Goal: Task Accomplishment & Management: Manage account settings

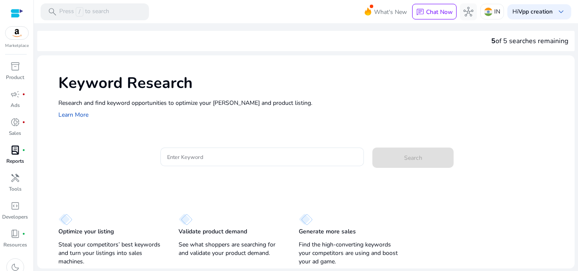
scroll to position [8, 0]
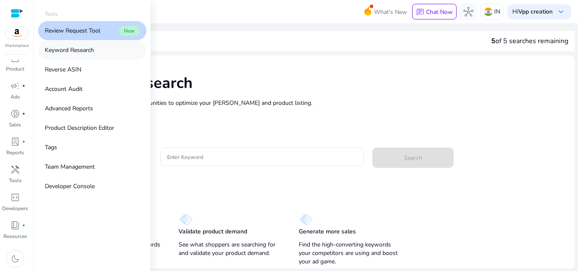
click at [102, 47] on link "Keyword Research" at bounding box center [92, 50] width 108 height 19
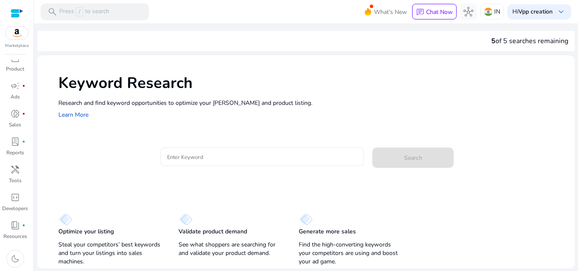
click at [206, 151] on div at bounding box center [262, 157] width 190 height 19
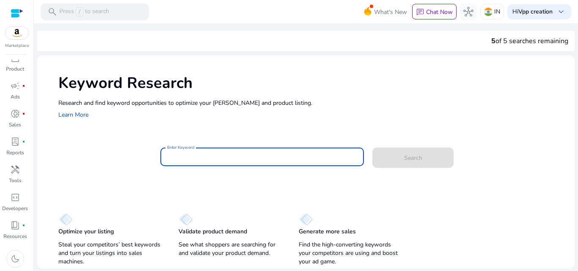
click at [205, 160] on input "Enter Keyword" at bounding box center [262, 156] width 190 height 9
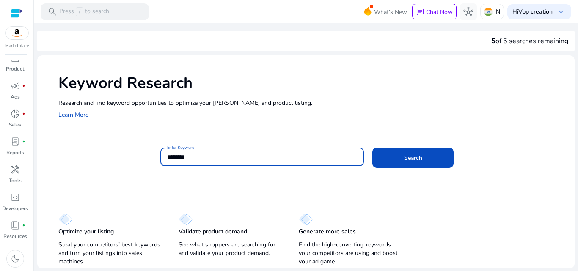
scroll to position [0, 0]
type input "**********"
click at [373, 148] on button "Search" at bounding box center [413, 158] width 81 height 20
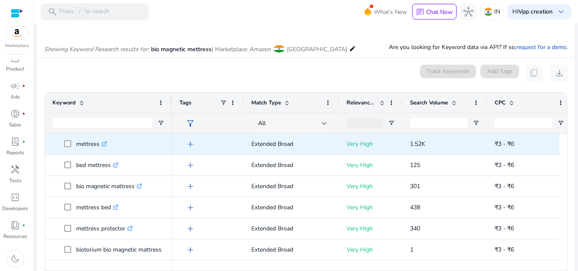
scroll to position [67, 0]
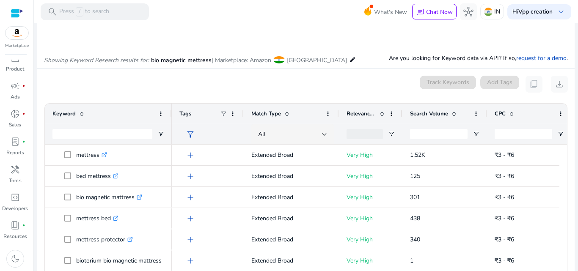
click at [441, 140] on div at bounding box center [439, 134] width 58 height 20
click at [440, 138] on input "Search Volume Filter Input" at bounding box center [439, 134] width 58 height 10
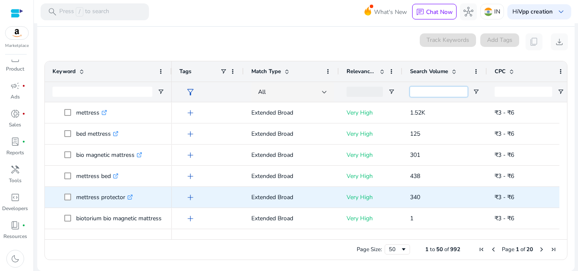
scroll to position [42, 0]
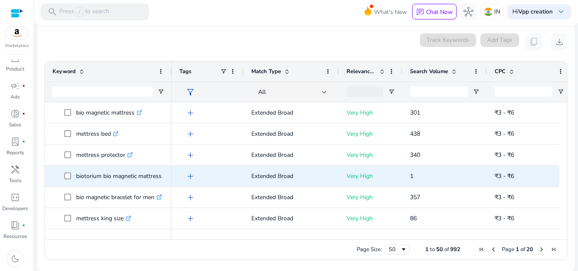
click at [93, 175] on p "biotorium bio magnetic mattress .st0{fill:#2c8af8}" at bounding box center [122, 176] width 93 height 17
click at [93, 177] on p "biotorium bio magnetic mattress .st0{fill:#2c8af8}" at bounding box center [122, 176] width 93 height 17
click at [93, 178] on p "biotorium bio magnetic mattress .st0{fill:#2c8af8}" at bounding box center [122, 176] width 93 height 17
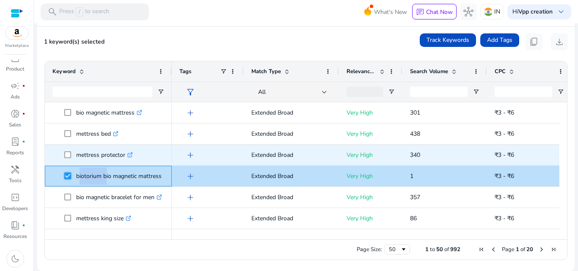
scroll to position [0, 0]
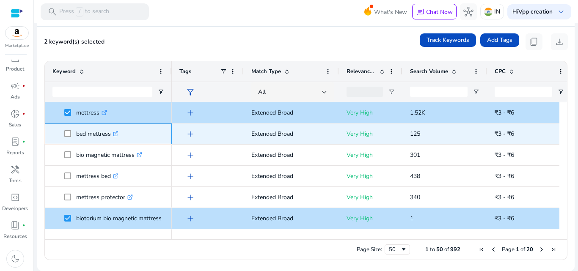
click at [69, 131] on span at bounding box center [70, 133] width 12 height 17
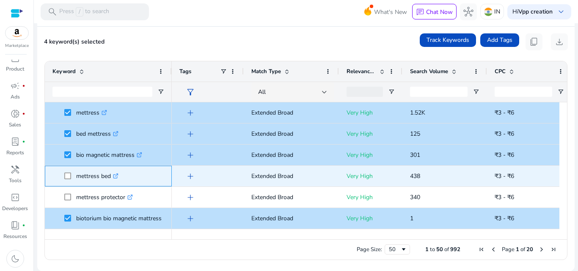
click at [64, 174] on span "mettress bed .st0{fill:#2c8af8}" at bounding box center [108, 176] width 112 height 17
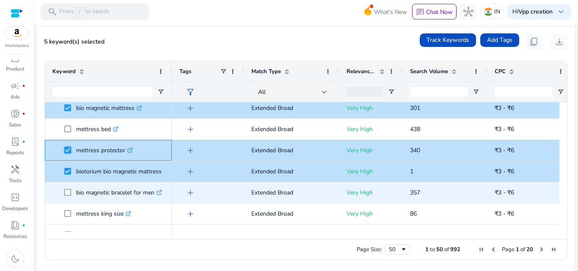
scroll to position [85, 0]
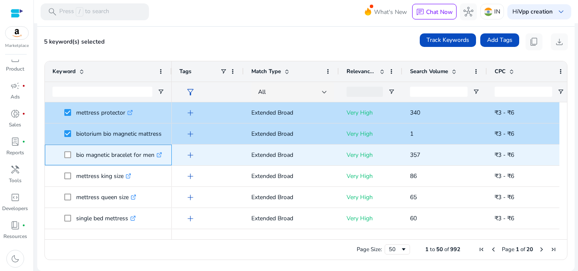
click at [65, 154] on span "bio magnetic bracelet for men .st0{fill:#2c8af8}" at bounding box center [108, 154] width 112 height 17
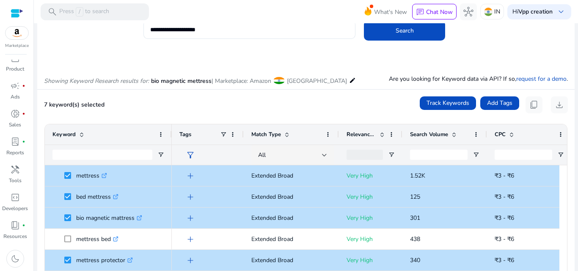
scroll to position [0, 0]
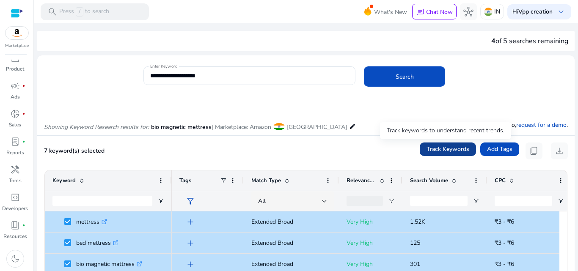
click at [441, 150] on span "Track Keywords" at bounding box center [448, 149] width 43 height 9
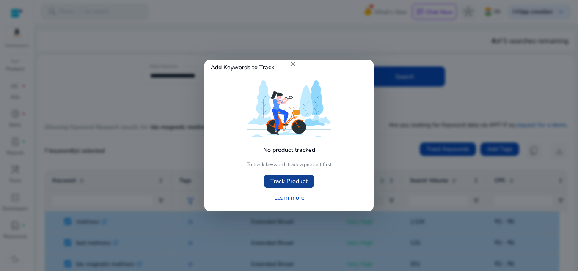
click at [285, 182] on span "Track Product" at bounding box center [289, 181] width 37 height 9
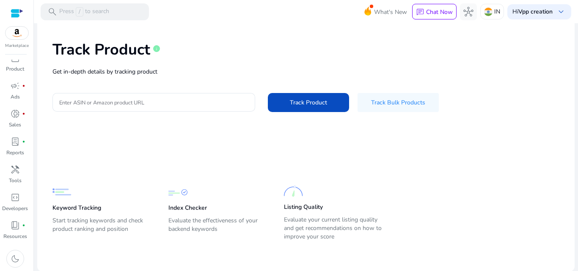
scroll to position [35, 0]
click at [306, 98] on span "Track Product" at bounding box center [308, 102] width 37 height 9
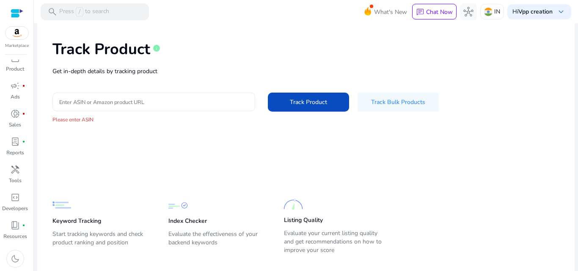
click at [121, 100] on input "Enter ASIN or Amazon product URL" at bounding box center [153, 101] width 189 height 9
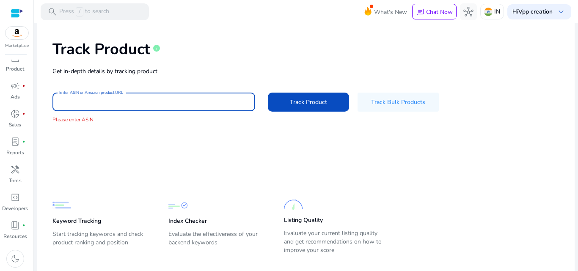
paste input "**********"
click at [170, 102] on input "**********" at bounding box center [153, 101] width 189 height 9
paste input "**********"
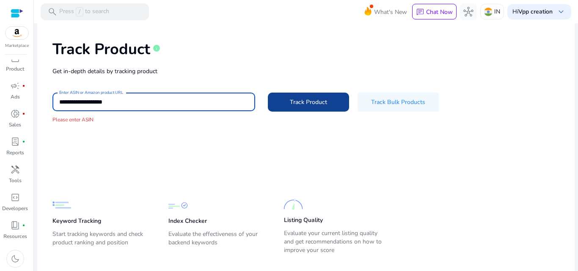
click at [312, 96] on span at bounding box center [308, 102] width 81 height 20
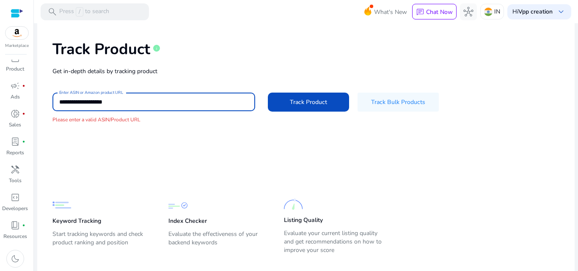
click at [171, 105] on input "**********" at bounding box center [153, 101] width 189 height 9
paste input
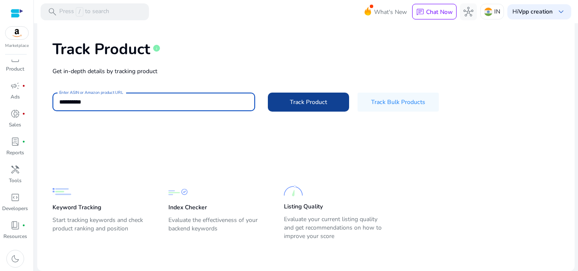
type input "**********"
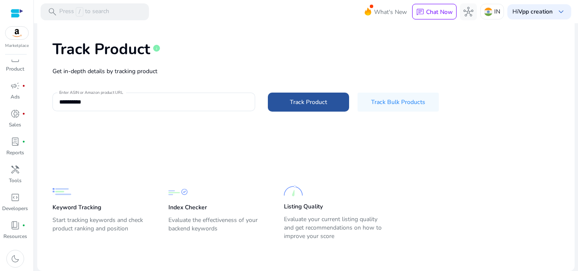
click at [318, 98] on span "Track Product" at bounding box center [308, 102] width 37 height 9
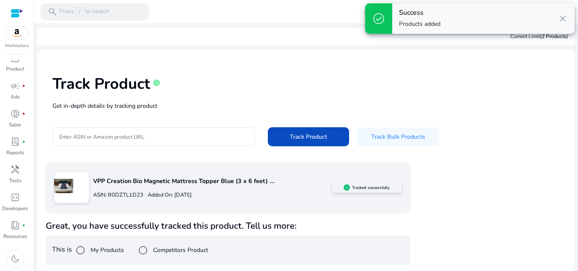
scroll to position [0, 0]
click at [90, 249] on div at bounding box center [80, 250] width 20 height 20
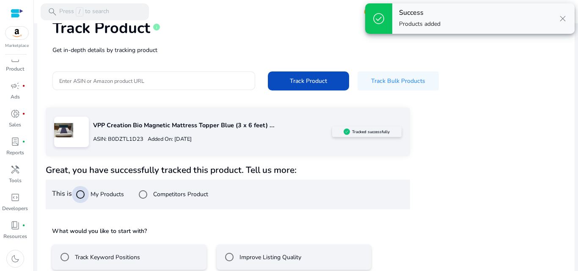
scroll to position [100, 0]
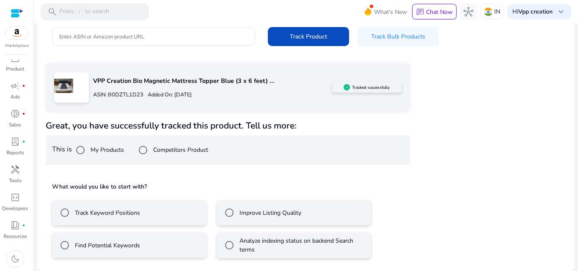
click at [172, 211] on mat-radio-button "Track Keyword Positions" at bounding box center [129, 212] width 155 height 25
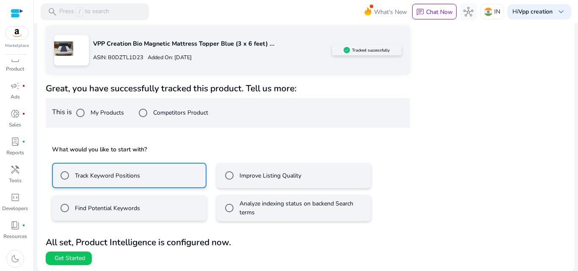
scroll to position [138, 0]
click at [259, 166] on mat-radio-button "Improve Listing Quality" at bounding box center [294, 175] width 155 height 25
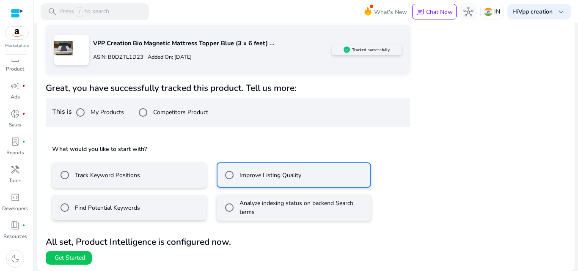
click at [256, 212] on label "Analyze indexing status on backend Search terms" at bounding box center [302, 208] width 129 height 18
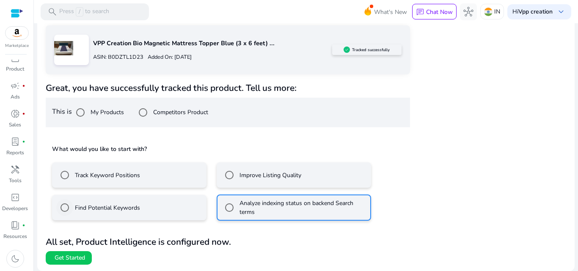
click at [136, 204] on label "Find Potential Keywords" at bounding box center [106, 208] width 67 height 9
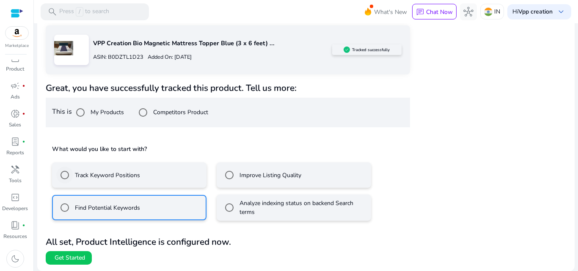
click at [116, 177] on label "Track Keyword Positions" at bounding box center [106, 175] width 67 height 9
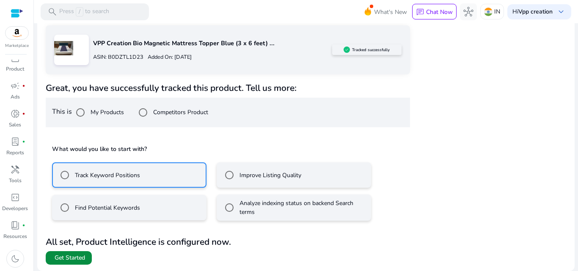
click at [61, 259] on span "Get Started" at bounding box center [70, 258] width 30 height 8
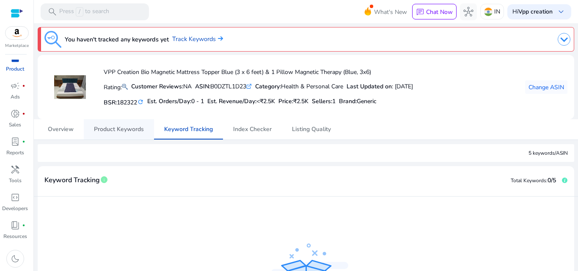
click at [136, 127] on span "Product Keywords" at bounding box center [119, 130] width 50 height 6
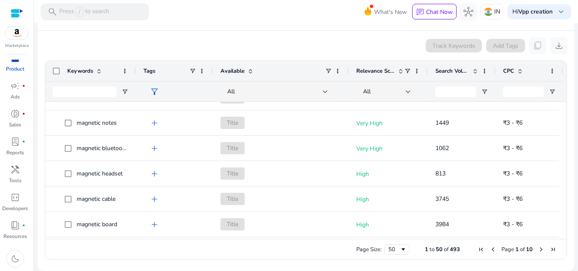
scroll to position [762, 0]
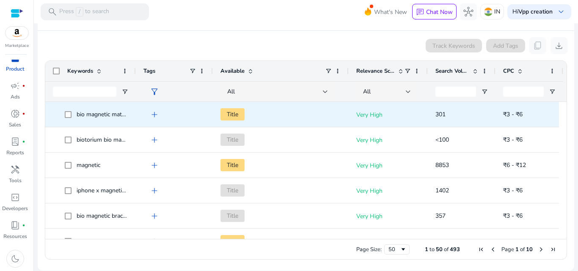
click at [234, 115] on span "Title" at bounding box center [233, 114] width 24 height 12
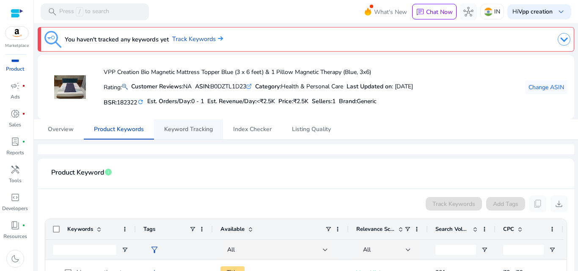
click at [189, 128] on span "Keyword Tracking" at bounding box center [188, 130] width 49 height 6
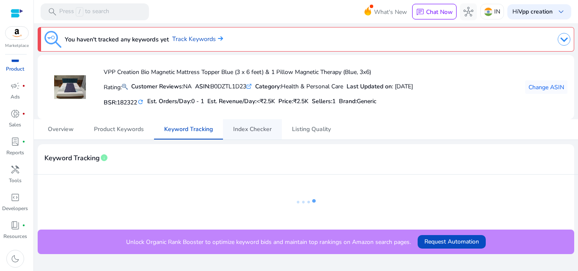
click at [264, 127] on span "Index Checker" at bounding box center [252, 130] width 39 height 6
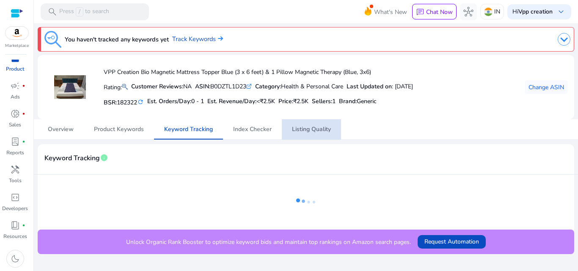
click at [320, 121] on span "Listing Quality" at bounding box center [311, 129] width 39 height 20
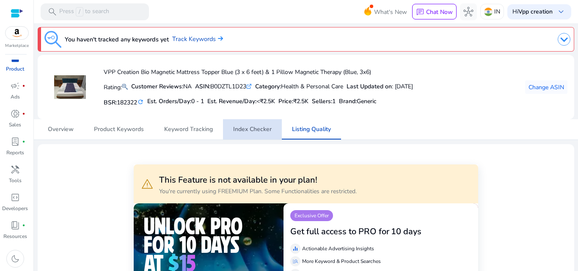
click at [229, 129] on link "Index Checker" at bounding box center [252, 129] width 59 height 20
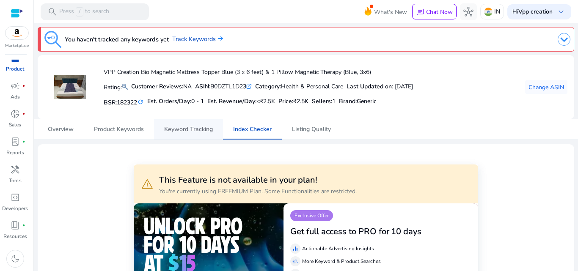
click at [196, 133] on span "Keyword Tracking" at bounding box center [188, 130] width 49 height 6
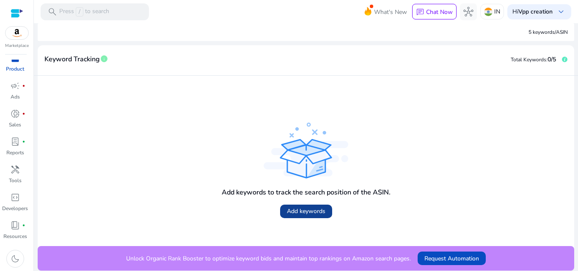
click at [312, 212] on span "Add keywords" at bounding box center [306, 211] width 39 height 9
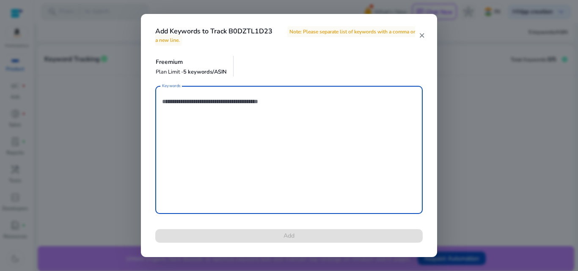
click at [265, 155] on textarea "Keywords" at bounding box center [289, 150] width 254 height 120
paste textarea "**********"
type textarea "**********"
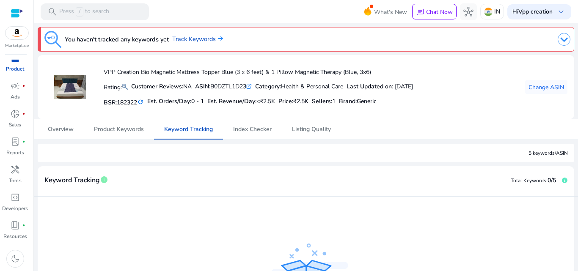
click at [140, 105] on mat-icon "refresh" at bounding box center [140, 102] width 7 height 8
click at [143, 103] on mat-icon "refresh" at bounding box center [140, 102] width 7 height 8
click at [144, 103] on h5 "Est. Orders/Day: 0 - 1" at bounding box center [169, 101] width 57 height 7
click at [90, 42] on h3 "You haven't tracked any keywords yet" at bounding box center [117, 39] width 104 height 10
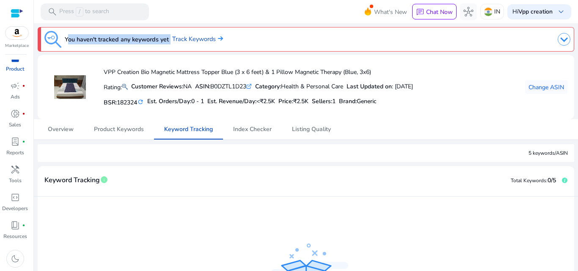
click at [90, 42] on h3 "You haven't tracked any keywords yet" at bounding box center [117, 39] width 104 height 10
click at [443, 104] on div "VPP Creation Bio Magnetic Mattress Topper Blue (3 x 6 feet) & 1 Pillow Magnetic…" at bounding box center [305, 87] width 523 height 51
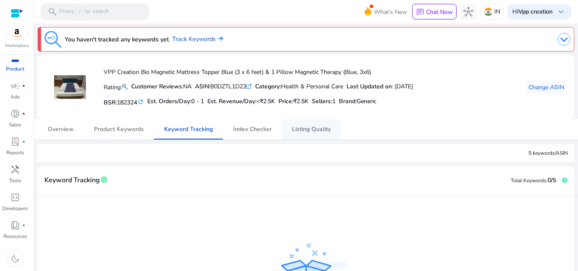
click at [252, 125] on div "Overview Product Keywords Keyword Tracking Index Checker Listing Quality" at bounding box center [306, 129] width 537 height 20
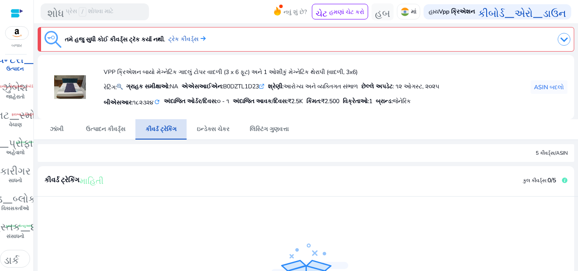
click at [166, 130] on font "કીવર્ડ ટ્રેકિંગ" at bounding box center [161, 129] width 31 height 8
drag, startPoint x: 138, startPoint y: 126, endPoint x: 128, endPoint y: 125, distance: 10.2
click at [138, 126] on link "કીવર્ડ ટ્રેકિંગ" at bounding box center [160, 129] width 51 height 20
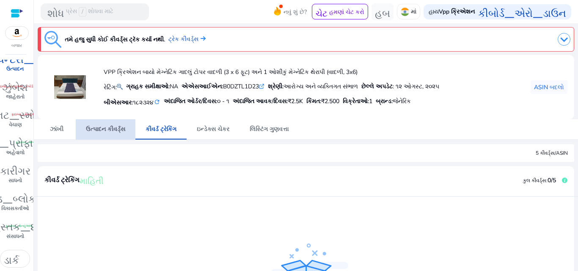
click at [103, 129] on font "ઉત્પાદન કીવર્ડ્સ" at bounding box center [105, 129] width 39 height 8
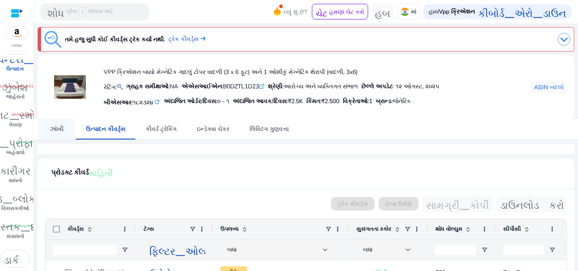
click at [58, 126] on font "ઝાંખી" at bounding box center [57, 129] width 14 height 8
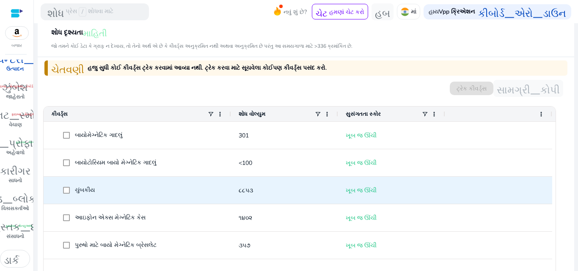
scroll to position [296, 0]
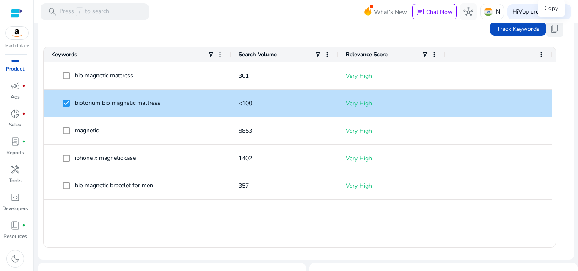
click at [550, 27] on span "content_copy" at bounding box center [555, 29] width 10 height 10
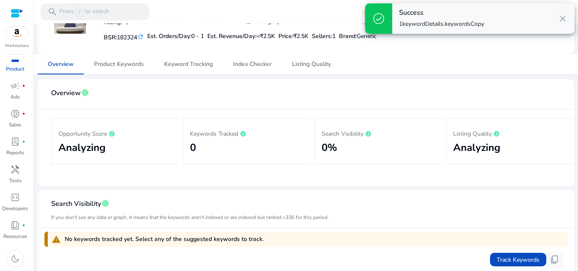
scroll to position [0, 0]
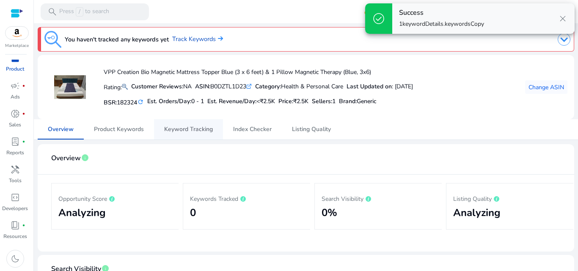
click at [206, 123] on span "Keyword Tracking" at bounding box center [188, 129] width 49 height 20
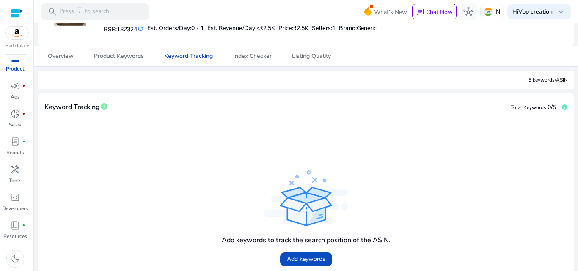
scroll to position [121, 0]
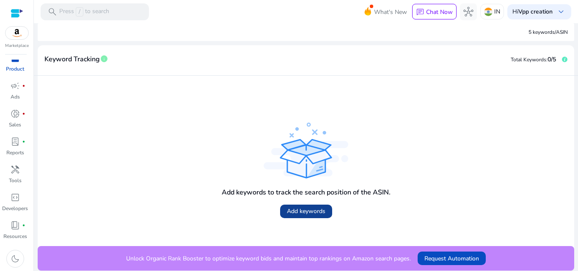
click at [309, 218] on span at bounding box center [306, 212] width 52 height 20
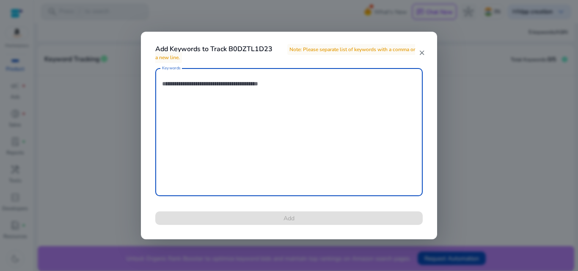
click at [354, 152] on textarea "Keywords" at bounding box center [289, 132] width 254 height 120
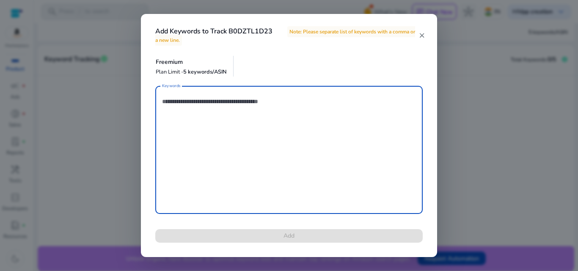
type textarea "*"
paste textarea "**********"
type textarea "**********"
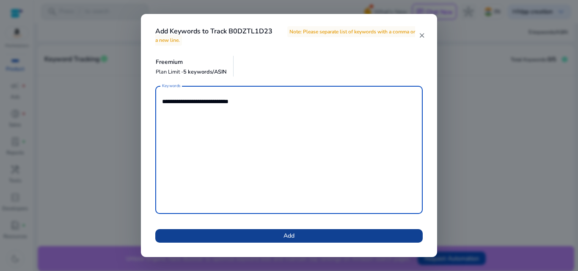
click at [315, 236] on span at bounding box center [289, 236] width 268 height 20
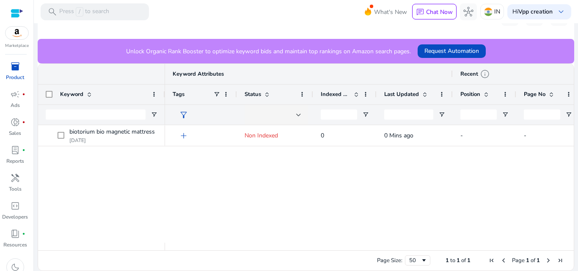
scroll to position [202, 0]
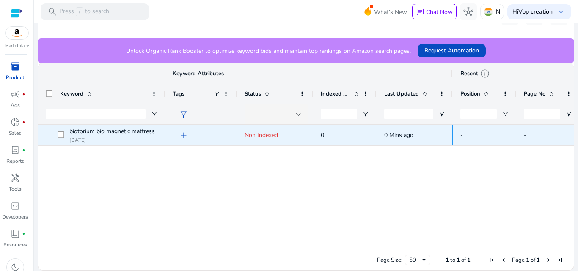
click at [391, 138] on span "0 Mins ago" at bounding box center [398, 135] width 29 height 8
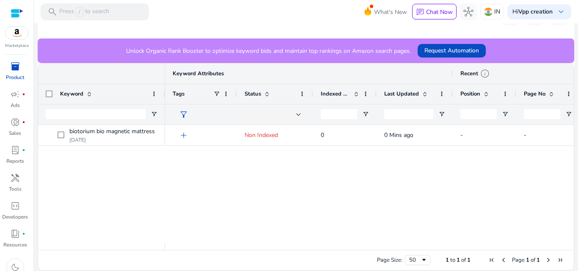
click at [347, 205] on div "add Non Indexed 0 0 Mins ago - - lock Upgrade lock Upgrade" at bounding box center [369, 184] width 409 height 118
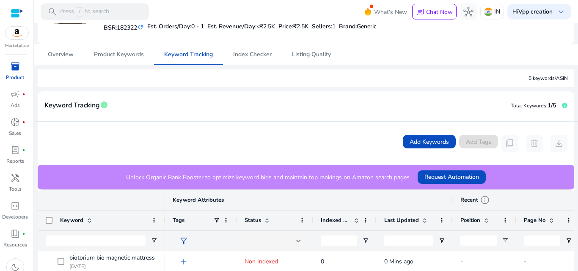
scroll to position [85, 0]
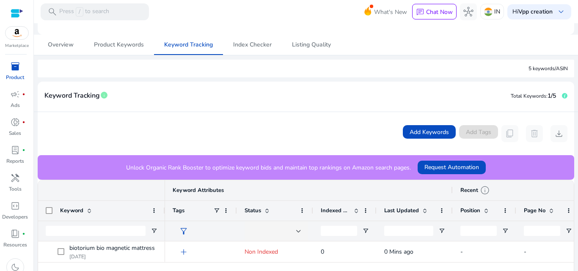
click at [126, 169] on p "Unlock Organic Rank Booster to optimize keyword bids and maintain top rankings …" at bounding box center [268, 167] width 285 height 9
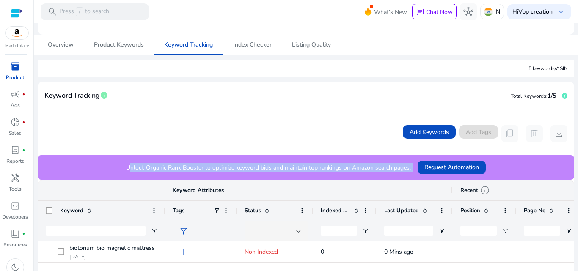
click at [126, 169] on p "Unlock Organic Rank Booster to optimize keyword bids and maintain top rankings …" at bounding box center [268, 167] width 285 height 9
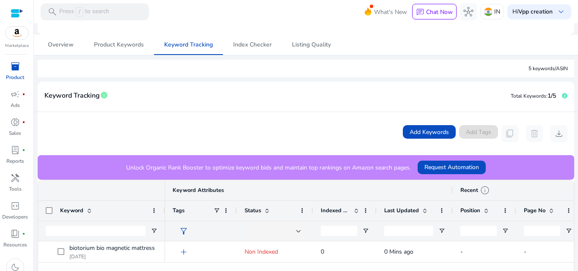
drag, startPoint x: 310, startPoint y: 132, endPoint x: 416, endPoint y: 145, distance: 106.3
click at [310, 132] on div "Add Keywords Add Tags content_copy delete download" at bounding box center [305, 133] width 523 height 17
click at [451, 170] on span "Request Automation" at bounding box center [452, 167] width 55 height 9
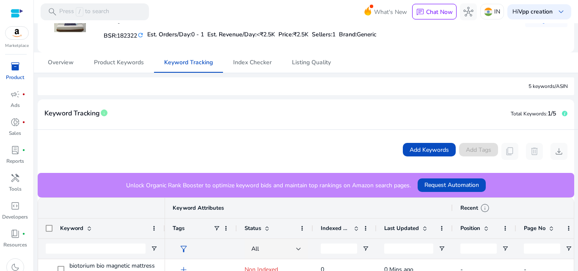
scroll to position [0, 0]
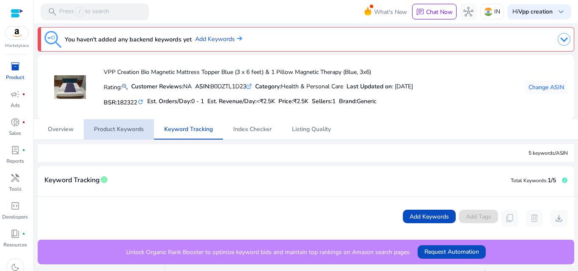
click at [109, 128] on span "Product Keywords" at bounding box center [119, 130] width 50 height 6
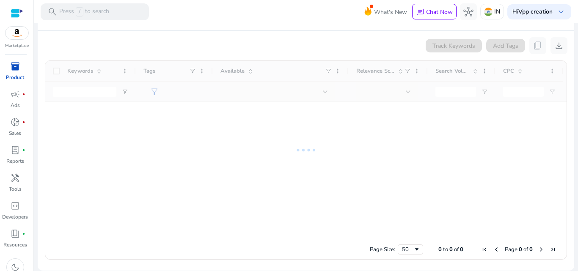
scroll to position [158, 0]
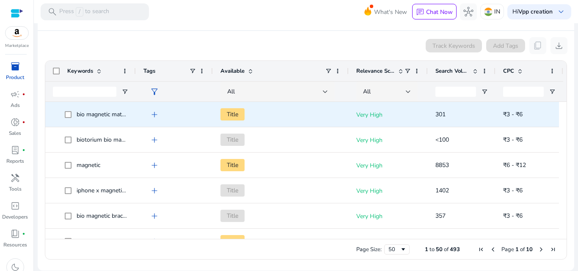
click at [155, 111] on span "add" at bounding box center [154, 115] width 10 height 10
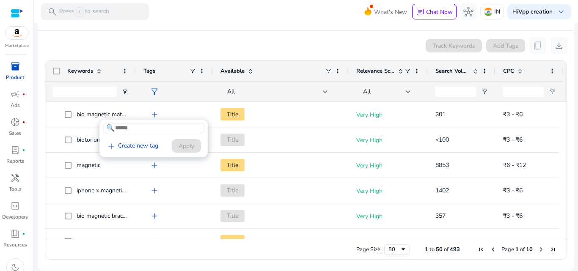
click at [199, 108] on div at bounding box center [289, 135] width 578 height 271
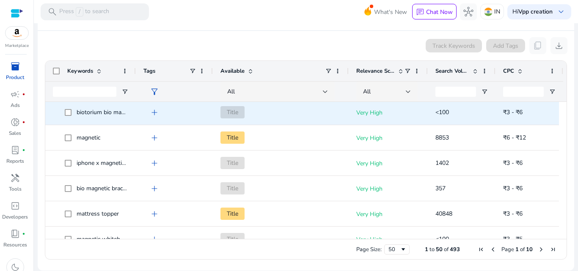
scroll to position [42, 0]
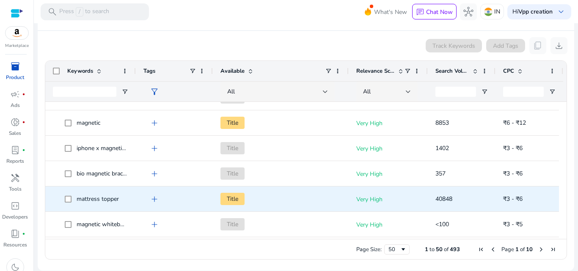
click at [154, 199] on span "add" at bounding box center [154, 199] width 10 height 10
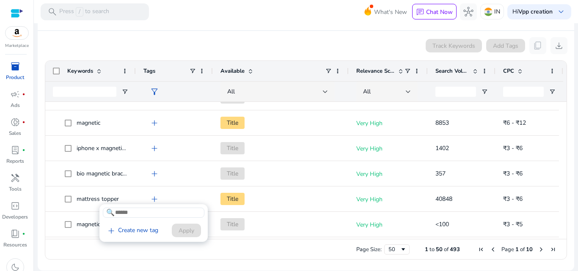
click at [160, 218] on input at bounding box center [154, 213] width 102 height 10
click at [133, 191] on div at bounding box center [289, 135] width 578 height 271
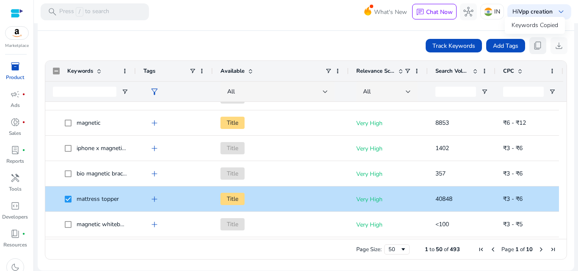
click at [536, 47] on span "content_copy" at bounding box center [538, 46] width 10 height 10
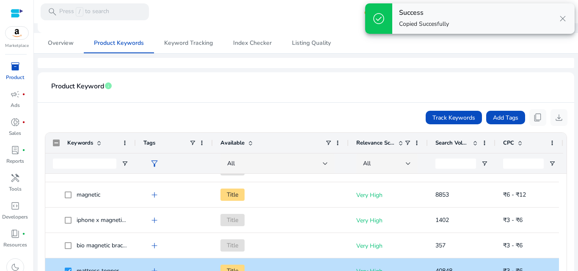
scroll to position [0, 0]
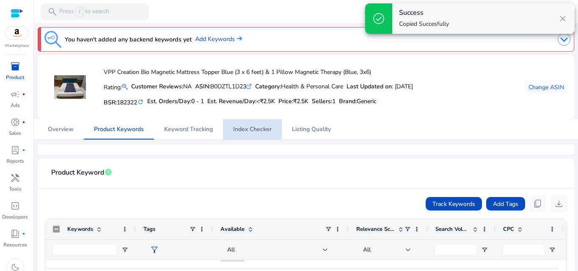
click at [243, 129] on span "Index Checker" at bounding box center [252, 130] width 39 height 6
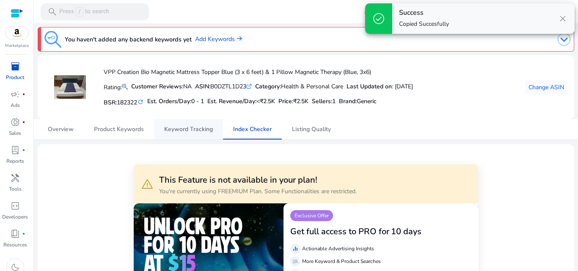
click at [181, 127] on span "Keyword Tracking" at bounding box center [188, 130] width 49 height 6
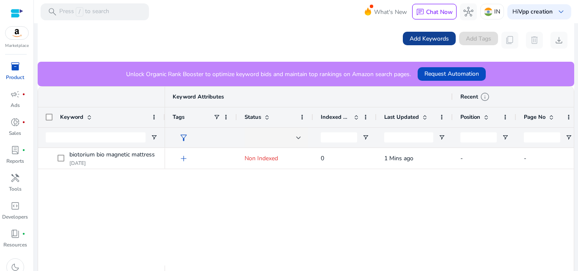
scroll to position [159, 0]
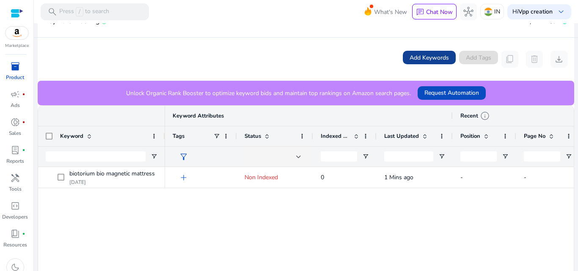
click at [436, 59] on span "Add Keywords" at bounding box center [429, 57] width 39 height 9
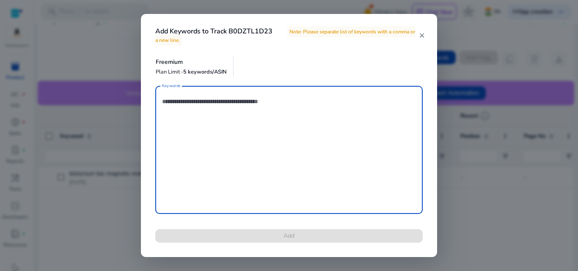
paste textarea "**********"
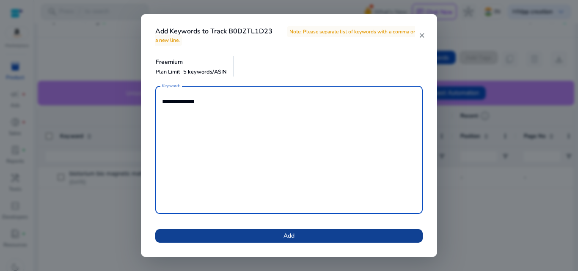
type textarea "**********"
click at [275, 235] on span at bounding box center [289, 236] width 268 height 20
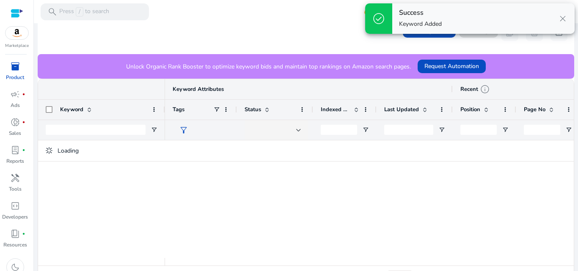
scroll to position [202, 0]
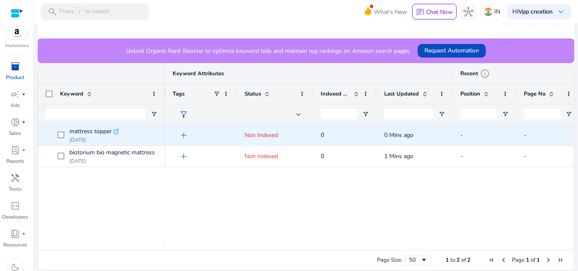
click at [257, 131] on span "Non Indexed" at bounding box center [261, 135] width 33 height 8
click at [261, 133] on span "Non Indexed" at bounding box center [261, 135] width 33 height 8
click at [267, 145] on div "Non Indexed" at bounding box center [275, 135] width 76 height 21
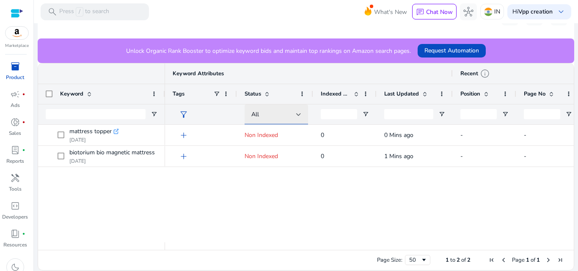
click at [297, 112] on div at bounding box center [298, 115] width 5 height 10
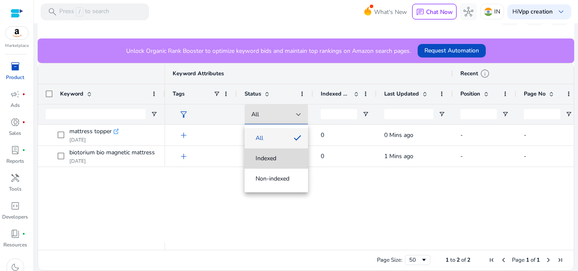
click at [292, 155] on span "Indexed" at bounding box center [276, 159] width 50 height 8
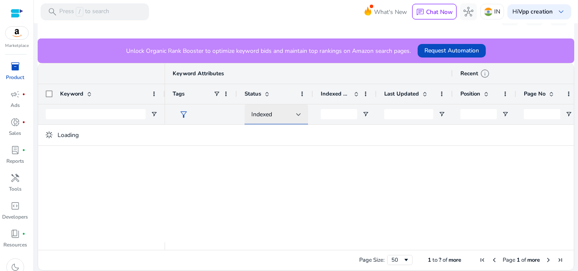
click at [295, 115] on div "Indexed" at bounding box center [273, 114] width 45 height 9
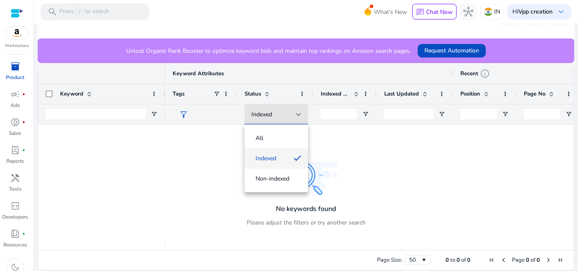
click at [293, 127] on div "All Indexed Non-indexed" at bounding box center [276, 159] width 63 height 68
click at [292, 134] on mat-option "All" at bounding box center [276, 138] width 63 height 20
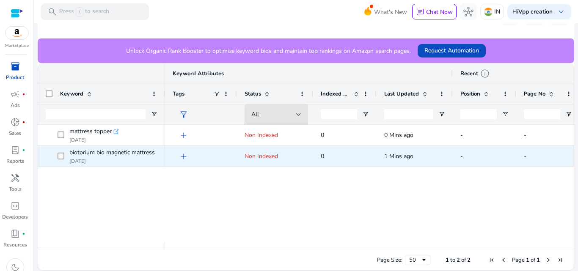
click at [365, 165] on div "0" at bounding box center [345, 156] width 48 height 20
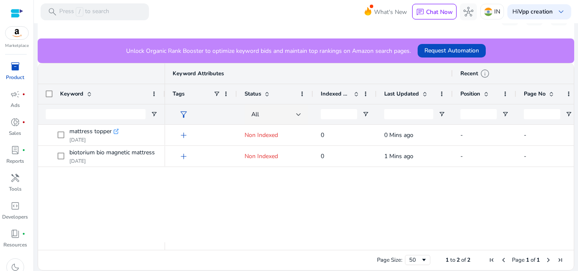
click at [373, 199] on div "add Non Indexed 0 0 Mins ago - - lock Upgrade lock Upgrade add Non Indexed 0 1 …" at bounding box center [369, 184] width 409 height 118
click at [388, 167] on div "add Non Indexed 0 0 Mins ago - - lock Upgrade lock Upgrade add Non Indexed 0 1 …" at bounding box center [369, 184] width 409 height 118
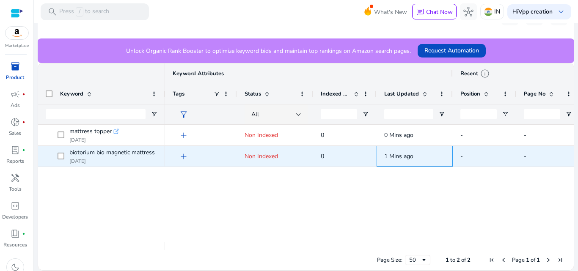
click at [391, 163] on span "1 Mins ago" at bounding box center [414, 156] width 61 height 17
click at [479, 156] on span "-" at bounding box center [485, 156] width 48 height 17
click at [527, 148] on span "-" at bounding box center [548, 156] width 48 height 17
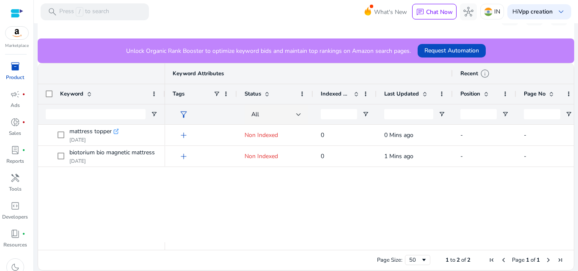
drag, startPoint x: 329, startPoint y: 188, endPoint x: 313, endPoint y: 193, distance: 16.9
click at [329, 188] on div "add Non Indexed 0 0 Mins ago - - lock Upgrade lock Upgrade add Non Indexed 0 1 …" at bounding box center [369, 184] width 409 height 118
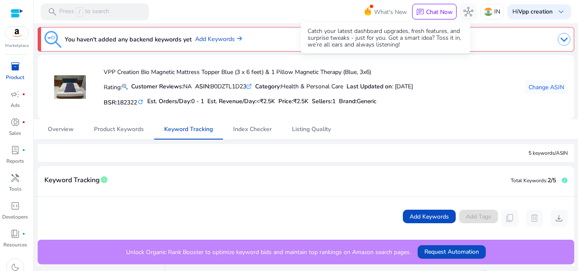
click at [391, 16] on span "What's New" at bounding box center [390, 12] width 33 height 15
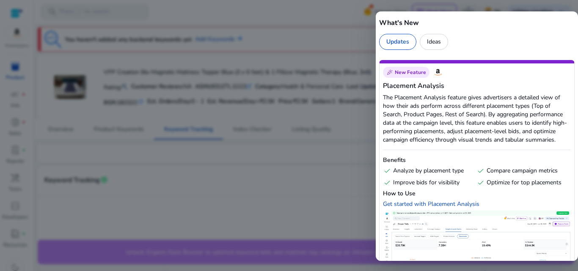
click at [374, 94] on div at bounding box center [289, 135] width 578 height 271
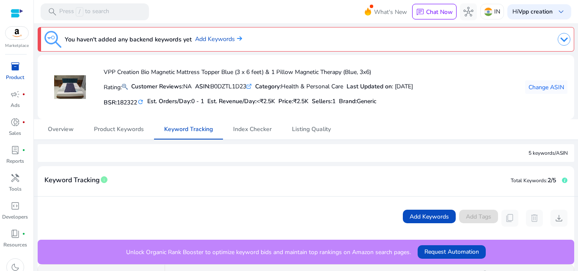
click at [559, 38] on img at bounding box center [564, 39] width 13 height 13
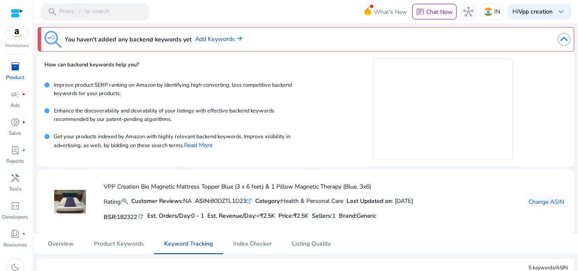
click at [559, 38] on img at bounding box center [564, 39] width 13 height 13
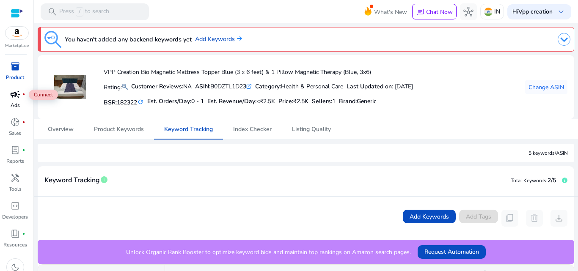
click at [12, 95] on span "campaign" at bounding box center [15, 94] width 10 height 10
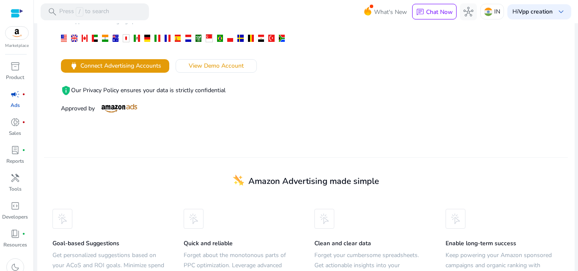
scroll to position [169, 0]
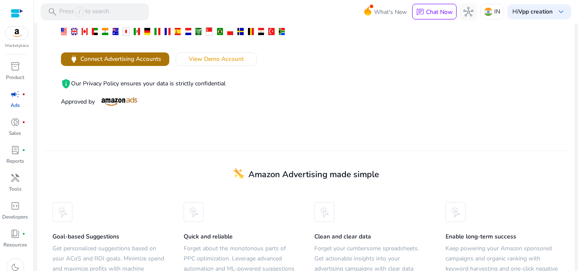
click at [130, 65] on span at bounding box center [115, 59] width 108 height 20
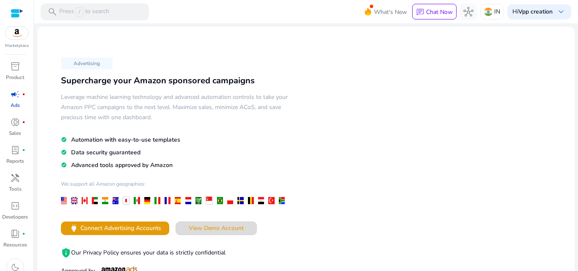
click at [226, 229] on span "View Demo Account" at bounding box center [216, 228] width 55 height 9
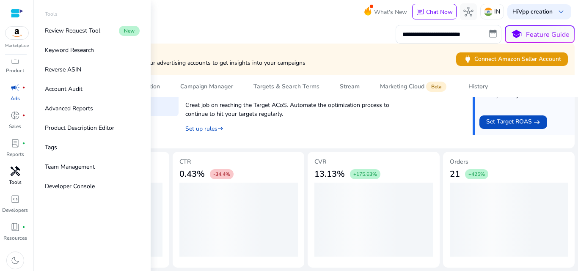
scroll to position [8, 0]
click at [21, 166] on div "handyman" at bounding box center [15, 170] width 24 height 14
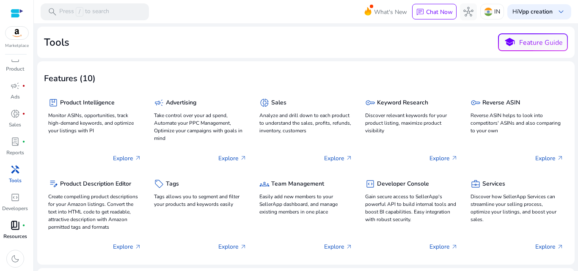
click at [11, 234] on p "Resources" at bounding box center [15, 237] width 24 height 8
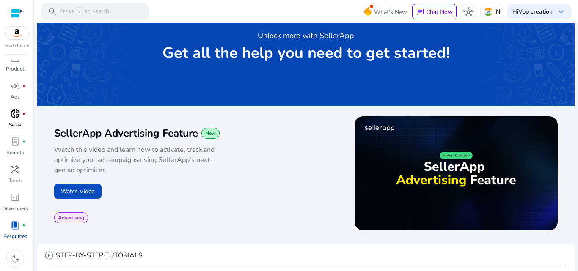
scroll to position [42, 0]
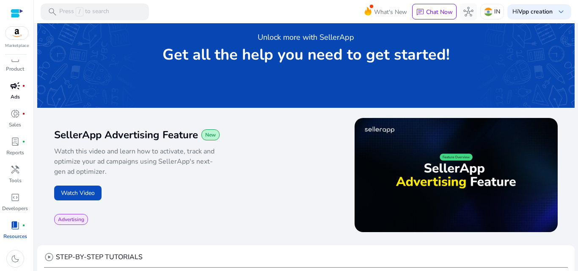
click at [6, 92] on link "campaign fiber_manual_record Ads" at bounding box center [15, 93] width 30 height 28
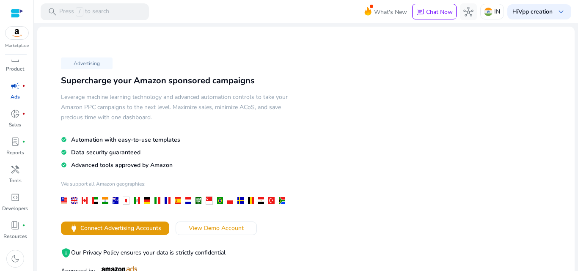
click at [16, 94] on p "Ads" at bounding box center [15, 97] width 9 height 8
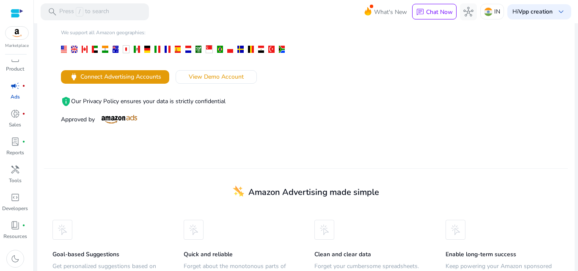
scroll to position [41, 0]
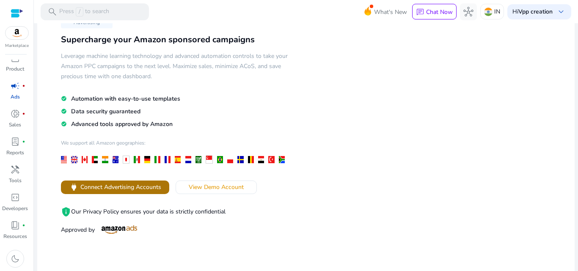
click at [98, 192] on span "power Connect Advertising Accounts" at bounding box center [115, 187] width 92 height 10
click at [108, 198] on div "Advertising Supercharge your Amazon sponsored campaigns Leverage machine learni…" at bounding box center [175, 125] width 262 height 223
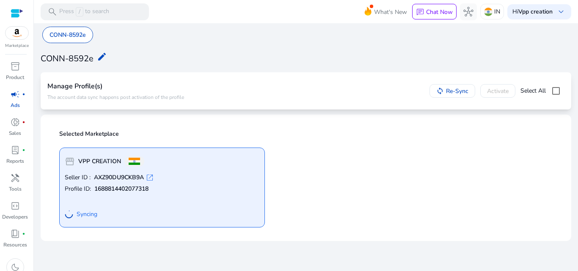
click at [152, 178] on span "open_in_new" at bounding box center [150, 178] width 8 height 8
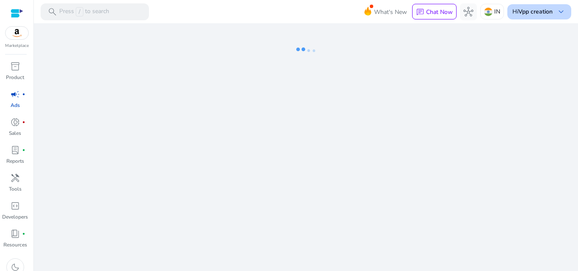
click at [550, 12] on b "Vpp creation" at bounding box center [536, 12] width 34 height 8
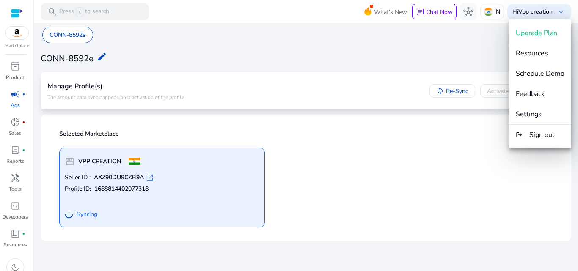
click at [404, 179] on div at bounding box center [289, 135] width 578 height 271
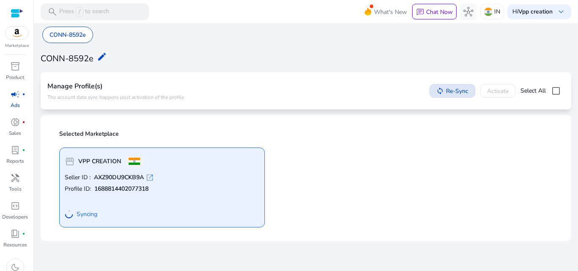
click at [462, 89] on span "Re-Sync" at bounding box center [457, 91] width 22 height 9
click at [392, 161] on div "storefront VPP CREATION Seller ID : AXZ90DU9CKB9A open_in_new Profile ID: 16888…" at bounding box center [306, 184] width 504 height 87
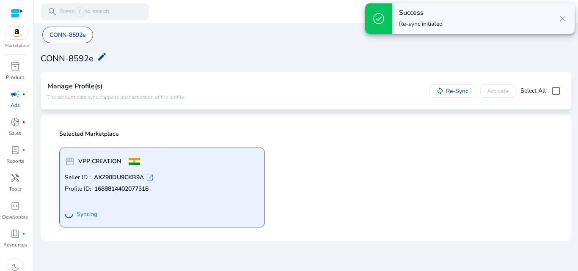
click at [315, 157] on div "storefront VPP CREATION Seller ID : AXZ90DU9CKB9A open_in_new Profile ID: 16888…" at bounding box center [306, 184] width 504 height 87
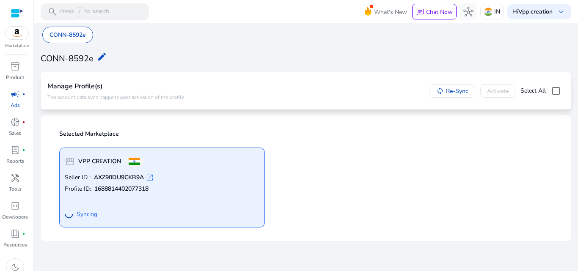
click at [126, 90] on h4 "Manage Profile(s)" at bounding box center [115, 87] width 137 height 8
click at [100, 55] on mat-icon "edit" at bounding box center [102, 57] width 10 height 10
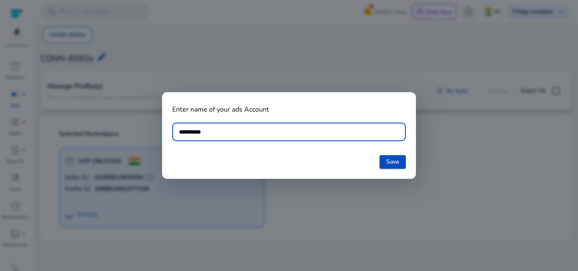
drag, startPoint x: 235, startPoint y: 129, endPoint x: 145, endPoint y: 133, distance: 89.4
click at [146, 132] on div "**********" at bounding box center [289, 135] width 578 height 271
type input "***"
click at [391, 162] on span "Save" at bounding box center [392, 161] width 13 height 9
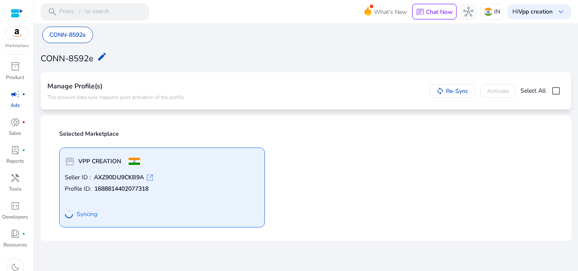
click at [355, 206] on div "storefront VPP CREATION Seller ID : AXZ90DU9CKB9A open_in_new Profile ID: 16888…" at bounding box center [306, 184] width 504 height 87
drag, startPoint x: 259, startPoint y: 154, endPoint x: 356, endPoint y: 44, distance: 146.1
click at [263, 151] on div "storefront VPP CREATION Seller ID : AXZ90DU9CKB9A open_in_new Profile ID: 16888…" at bounding box center [162, 188] width 206 height 80
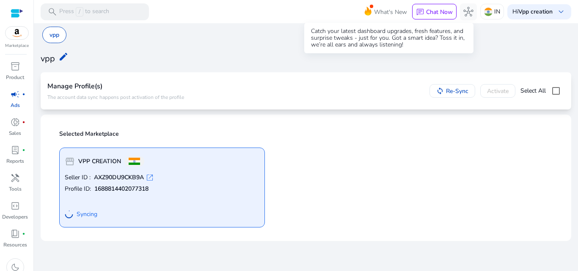
click at [382, 5] on span "What's New" at bounding box center [390, 12] width 33 height 15
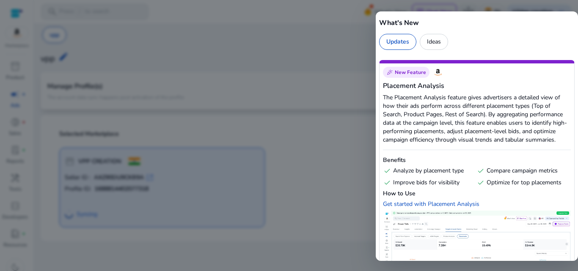
scroll to position [127, 0]
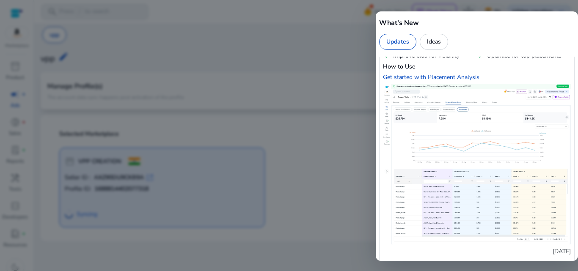
click at [495, 146] on img at bounding box center [477, 164] width 188 height 161
click at [416, 121] on img at bounding box center [477, 164] width 188 height 161
click at [414, 121] on img at bounding box center [477, 164] width 188 height 161
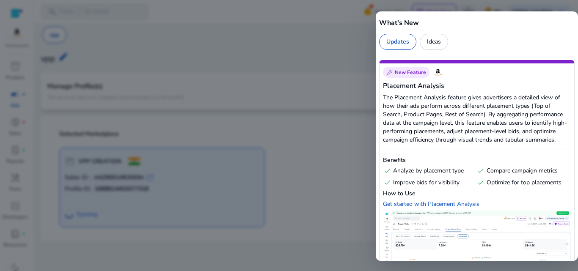
click at [435, 46] on div "Ideas" at bounding box center [434, 42] width 28 height 16
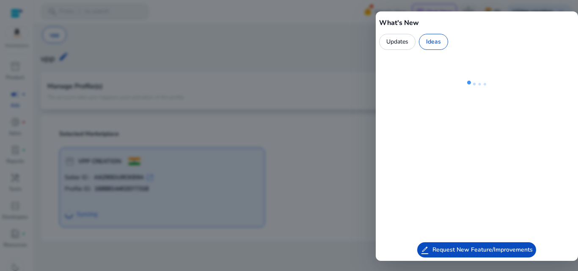
click at [435, 46] on div "Ideas" at bounding box center [433, 42] width 29 height 16
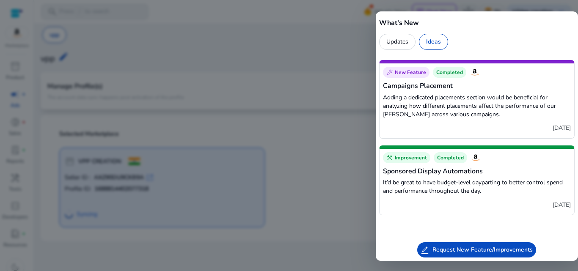
click at [450, 112] on p "Adding a dedicated placements section would be beneficial for analyzing how dif…" at bounding box center [477, 106] width 188 height 25
click at [348, 112] on div at bounding box center [289, 135] width 578 height 271
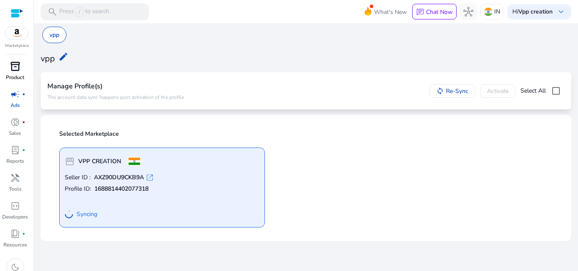
drag, startPoint x: 287, startPoint y: 28, endPoint x: 25, endPoint y: 74, distance: 265.5
click at [25, 74] on link "inventory_2 Product" at bounding box center [15, 74] width 30 height 28
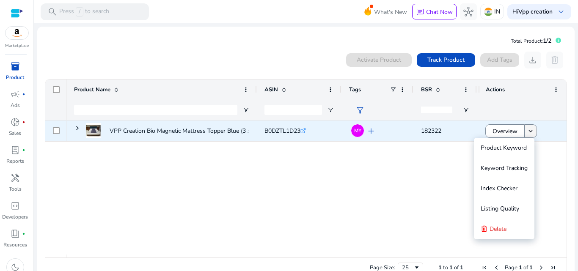
click at [529, 128] on mat-icon "keyboard_arrow_down" at bounding box center [531, 131] width 8 height 8
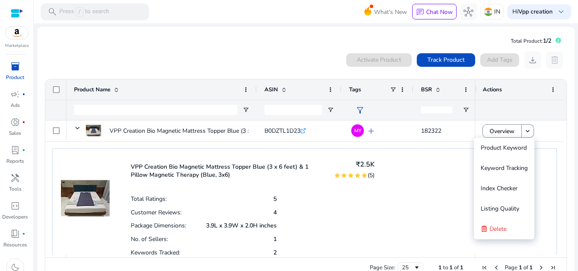
click at [342, 200] on div "Total Ratings: 5 Customer Reviews: 4 Package Dimensions: 3.9L x 3.9W x 2.0H inc…" at bounding box center [253, 225] width 244 height 67
click at [384, 194] on div "VPP Creation Bio Magnetic Mattress Topper Blue (3 x 6 feet) & 1 Pillow Magnetic…" at bounding box center [304, 209] width 505 height 120
click at [411, 183] on div "VPP Creation Bio Magnetic Mattress Topper Blue (3 x 6 feet) & 1 Pillow Magnetic…" at bounding box center [304, 209] width 505 height 120
click at [409, 182] on div "VPP Creation Bio Magnetic Mattress Topper Blue (3 x 6 feet) & 1 Pillow Magnetic…" at bounding box center [304, 209] width 505 height 120
click at [407, 182] on div "VPP Creation Bio Magnetic Mattress Topper Blue (3 x 6 feet) & 1 Pillow Magnetic…" at bounding box center [304, 209] width 505 height 120
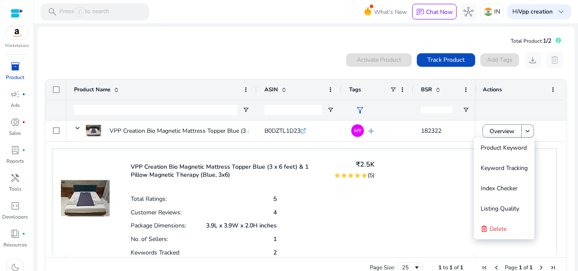
click at [407, 182] on div "VPP Creation Bio Magnetic Mattress Topper Blue (3 x 6 feet) & 1 Pillow Magnetic…" at bounding box center [304, 209] width 505 height 120
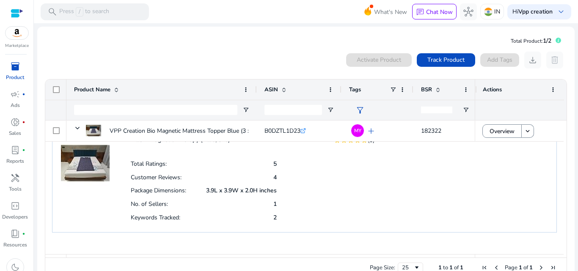
scroll to position [19, 0]
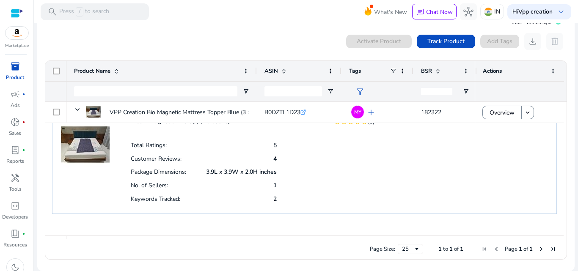
drag, startPoint x: 234, startPoint y: 194, endPoint x: 329, endPoint y: 199, distance: 95.4
click at [325, 210] on div "VPP Creation Bio Magnetic Mattress Topper Blue (3 x 6 feet) & 1 Pillow Magnetic…" at bounding box center [304, 155] width 505 height 120
click at [346, 185] on div "Total Ratings: 5 Customer Reviews: 4 Package Dimensions: 3.9L x 3.9W x 2.0H inc…" at bounding box center [253, 171] width 244 height 67
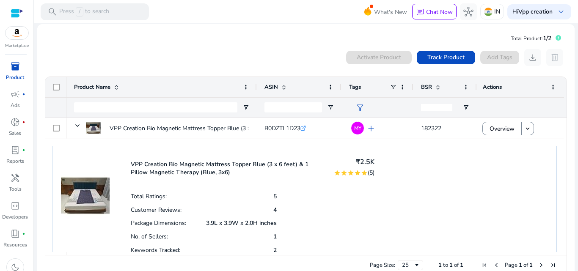
scroll to position [0, 0]
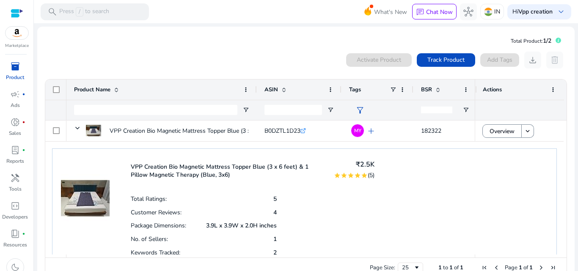
click at [370, 182] on div "VPP Creation Bio Magnetic Mattress Topper Blue (3 x 6 feet) & 1 Pillow Magnetic…" at bounding box center [253, 170] width 244 height 27
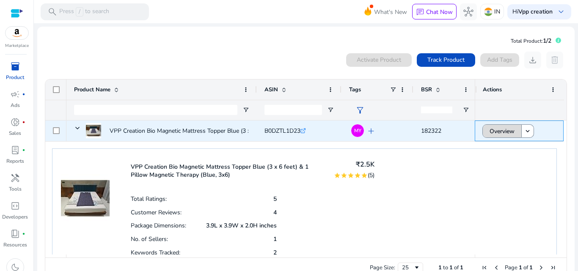
click at [507, 129] on span "Overview" at bounding box center [502, 131] width 25 height 17
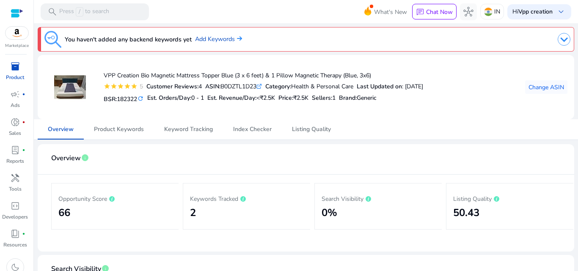
drag, startPoint x: 15, startPoint y: 75, endPoint x: 13, endPoint y: 103, distance: 28.9
click at [15, 76] on p "Product" at bounding box center [15, 78] width 18 height 8
click at [13, 103] on p "Ads" at bounding box center [15, 106] width 9 height 8
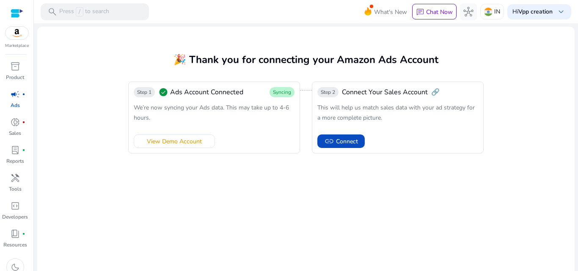
click at [225, 111] on span "We’re now syncing your Ads data. This may take up to 4-6 hours." at bounding box center [211, 113] width 155 height 18
click at [290, 89] on span "Syncing" at bounding box center [282, 92] width 25 height 10
click at [282, 91] on span "Syncing" at bounding box center [282, 92] width 18 height 7
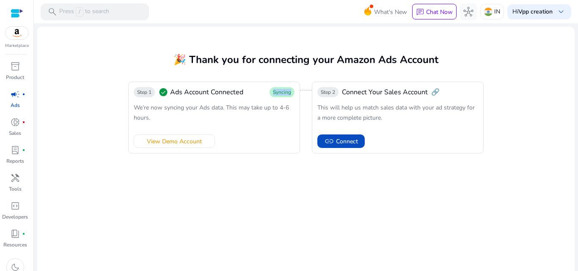
drag, startPoint x: 282, startPoint y: 91, endPoint x: 281, endPoint y: 214, distance: 122.8
click at [282, 92] on span "Syncing" at bounding box center [282, 92] width 18 height 7
click at [281, 214] on mat-card "🎉 Thank you for connecting your Amazon Ads Account Step 1 check_circle Ads Acco…" at bounding box center [306, 153] width 538 height 252
click at [340, 138] on span "Connect" at bounding box center [347, 141] width 22 height 9
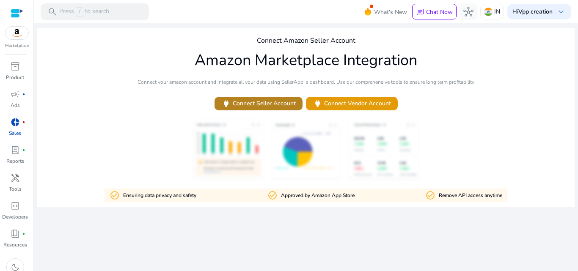
click at [262, 104] on span "power Connect Seller Account" at bounding box center [258, 104] width 75 height 10
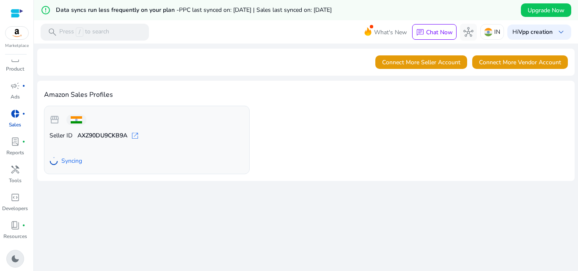
click at [17, 268] on div "dark_mode" at bounding box center [15, 259] width 18 height 18
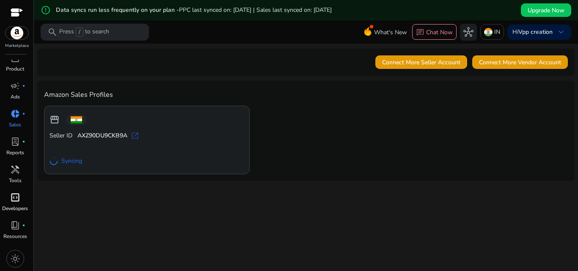
click at [19, 194] on span "code_blocks" at bounding box center [15, 198] width 10 height 10
click at [27, 158] on link "lab_profile fiber_manual_record Reports" at bounding box center [15, 149] width 30 height 28
click at [15, 173] on span "handyman" at bounding box center [15, 170] width 10 height 10
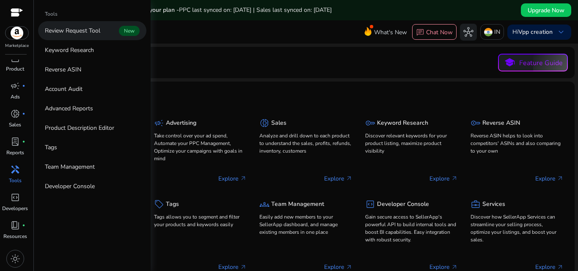
click at [82, 38] on link "Review Request Tool New" at bounding box center [92, 30] width 108 height 19
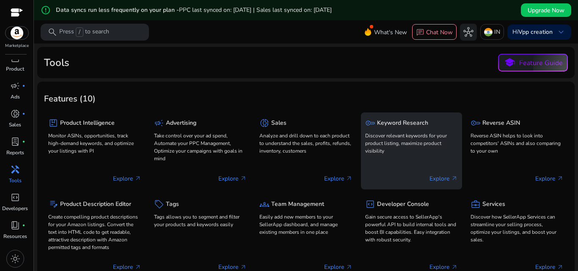
click at [392, 127] on h5 "Keyword Research" at bounding box center [402, 123] width 51 height 7
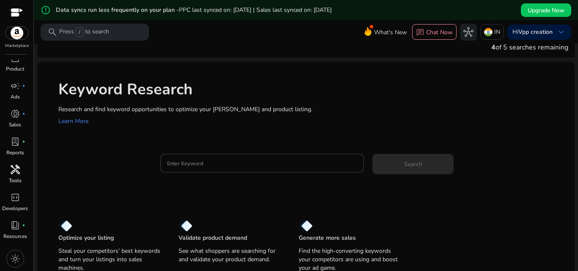
scroll to position [20, 0]
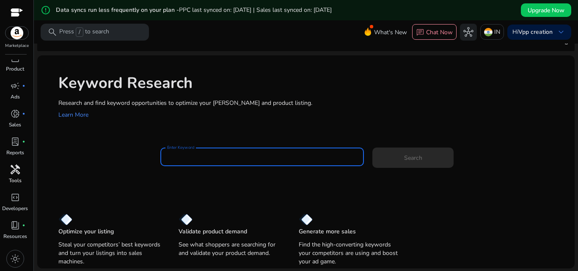
click at [259, 160] on input "Enter Keyword" at bounding box center [262, 156] width 190 height 9
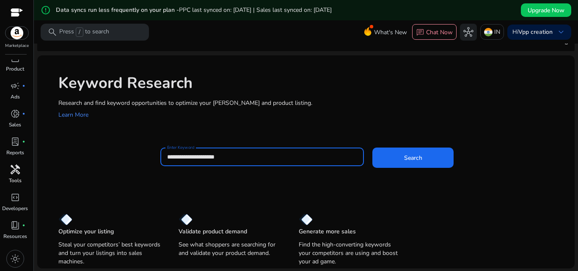
click at [373, 148] on button "Search" at bounding box center [413, 158] width 81 height 20
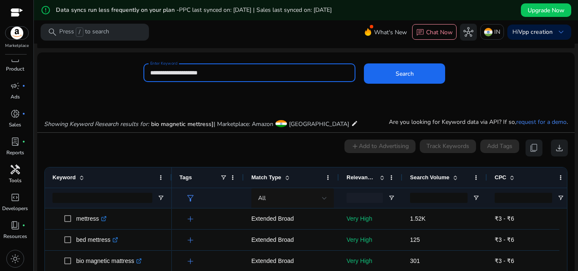
scroll to position [0, 0]
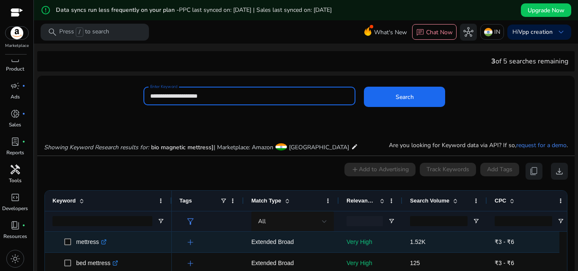
click at [69, 246] on span at bounding box center [70, 242] width 12 height 17
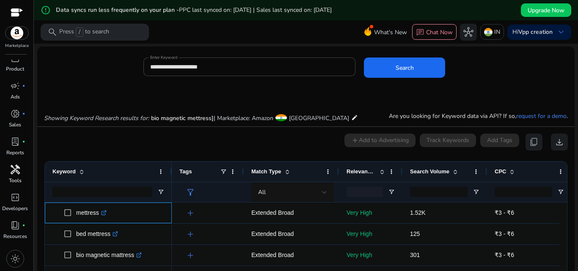
scroll to position [42, 0]
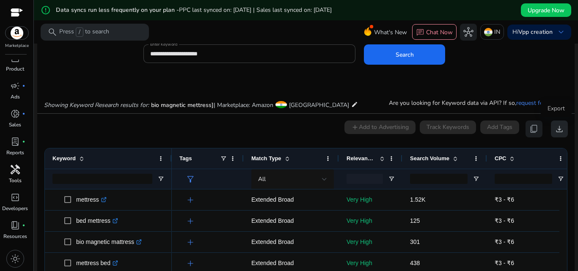
click at [558, 130] on span "download" at bounding box center [560, 129] width 10 height 10
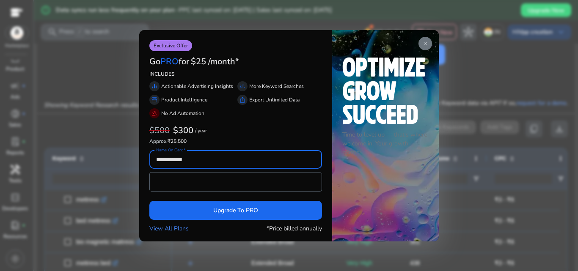
click at [385, 125] on div "Time to level up — that's where we come in. Your growth partner!" at bounding box center [385, 108] width 86 height 102
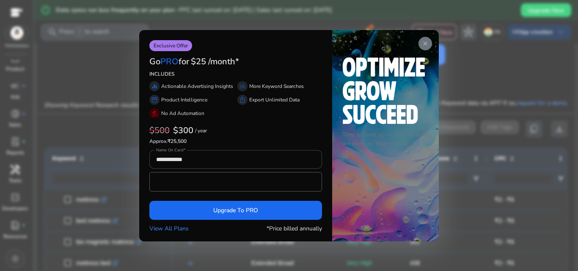
click at [233, 251] on div at bounding box center [289, 135] width 578 height 271
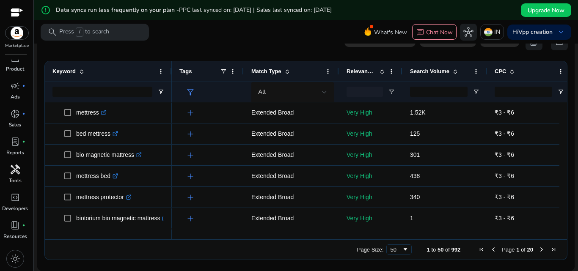
scroll to position [0, 0]
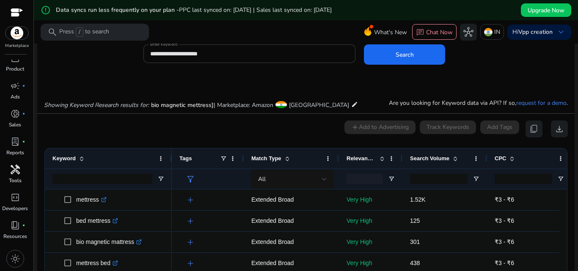
click at [260, 57] on input "**********" at bounding box center [249, 53] width 199 height 9
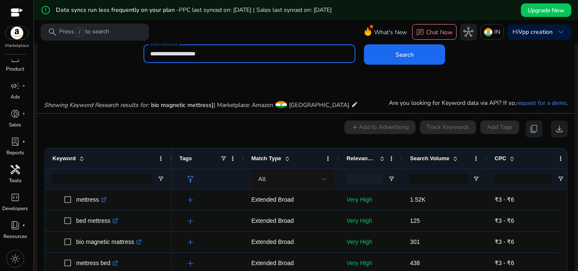
type input "**********"
click at [364, 44] on button "Search" at bounding box center [404, 54] width 81 height 20
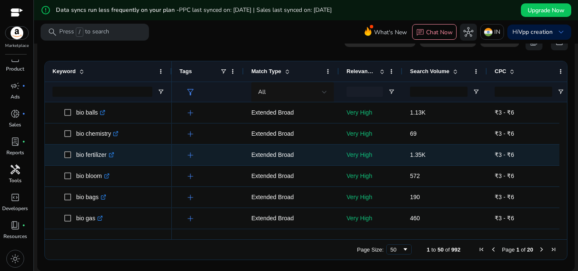
click at [353, 155] on p "Very High" at bounding box center [371, 154] width 48 height 17
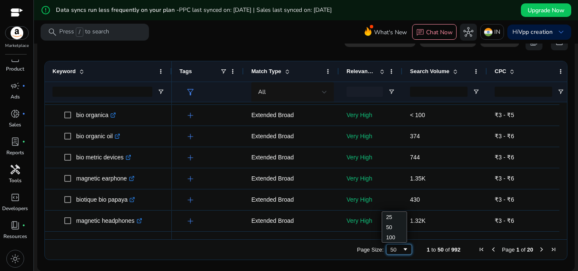
click at [402, 253] on span "Page Size" at bounding box center [405, 249] width 7 height 7
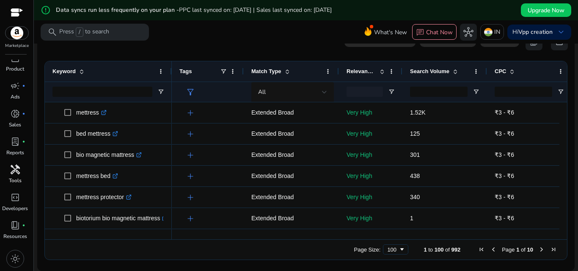
click at [455, 67] on div "Search Volume" at bounding box center [440, 71] width 60 height 16
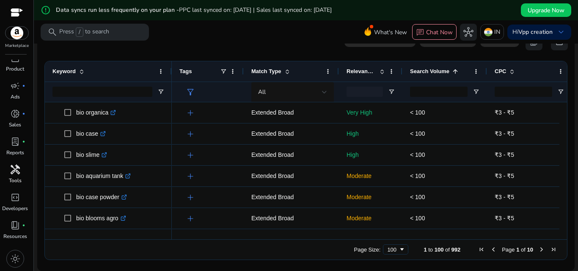
click at [452, 69] on span at bounding box center [455, 71] width 7 height 7
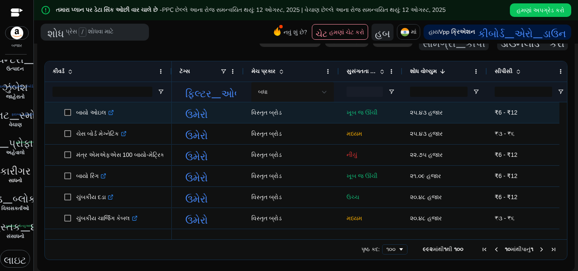
click at [188, 113] on font "ઉમેરો" at bounding box center [196, 113] width 22 height 12
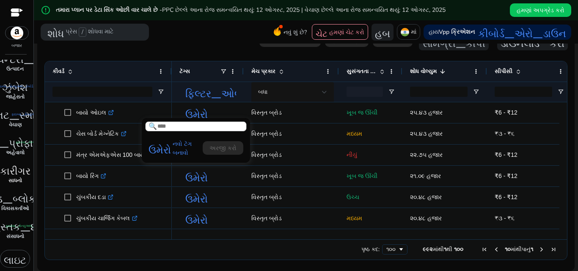
click at [294, 168] on div at bounding box center [289, 135] width 578 height 271
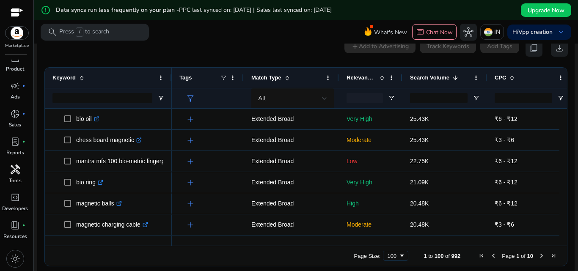
scroll to position [127, 0]
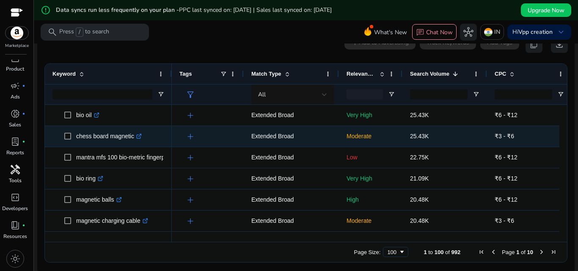
click at [109, 136] on p "chess board magnetic .st0{fill:#2c8af8}" at bounding box center [109, 136] width 66 height 17
click at [356, 135] on p "Moderate" at bounding box center [371, 136] width 48 height 17
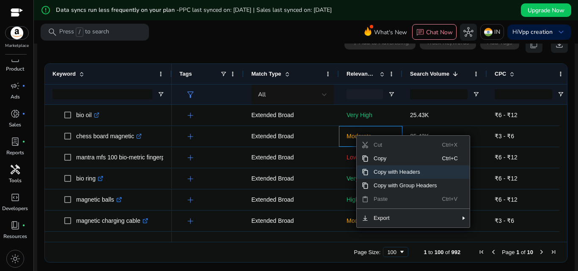
click at [380, 174] on span "Copy with Headers" at bounding box center [406, 173] width 74 height 14
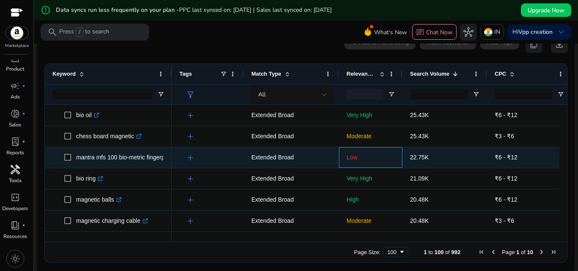
click at [359, 164] on p "Low" at bounding box center [371, 157] width 48 height 17
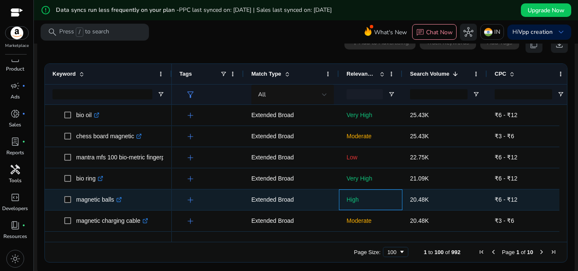
click at [370, 192] on p "High" at bounding box center [371, 199] width 48 height 17
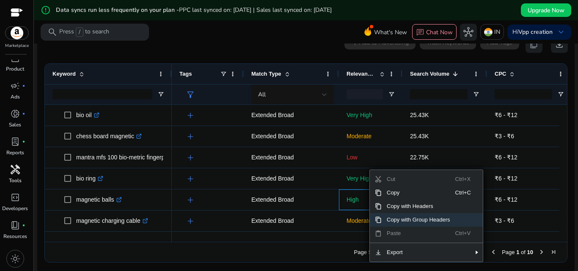
click at [395, 219] on span "Copy with Group Headers" at bounding box center [419, 220] width 74 height 14
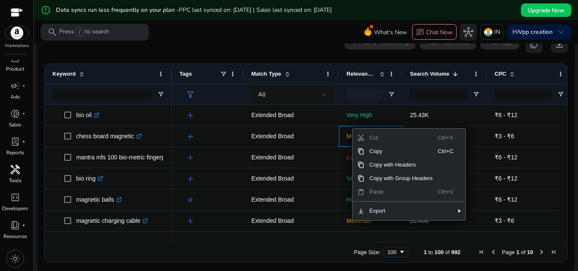
click at [369, 141] on span "Cut" at bounding box center [401, 138] width 74 height 14
click at [386, 216] on span "Export" at bounding box center [401, 211] width 74 height 14
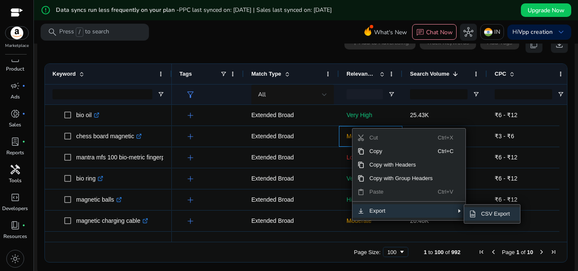
click at [480, 215] on span "CSV Export" at bounding box center [495, 214] width 39 height 14
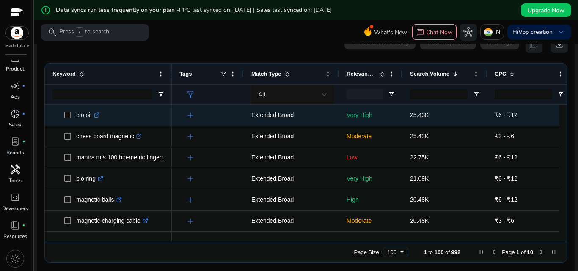
scroll to position [0, 0]
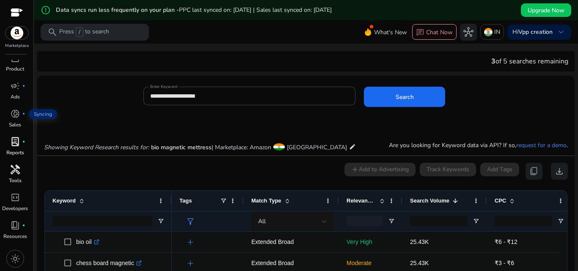
click at [15, 137] on span "lab_profile" at bounding box center [15, 142] width 10 height 10
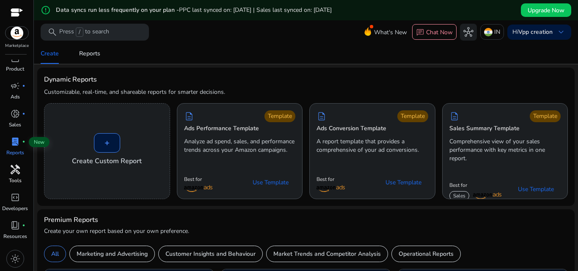
click at [14, 139] on span "lab_profile" at bounding box center [15, 142] width 10 height 10
click at [3, 130] on link "donut_small fiber_manual_record Sales" at bounding box center [15, 121] width 30 height 28
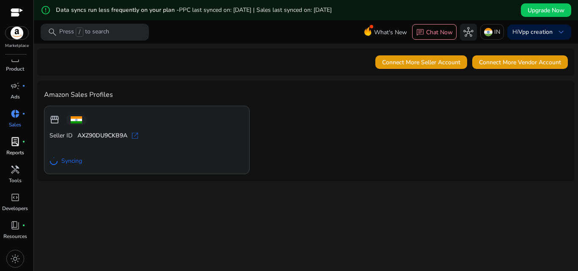
click at [11, 165] on span "handyman" at bounding box center [15, 170] width 10 height 10
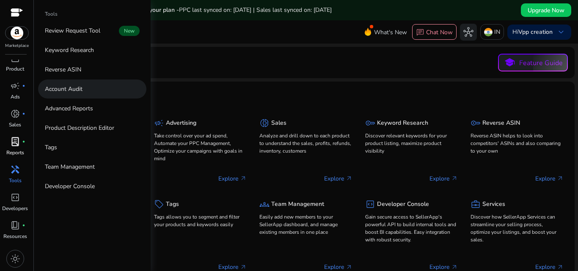
click at [82, 90] on p "Account Audit" at bounding box center [64, 89] width 38 height 9
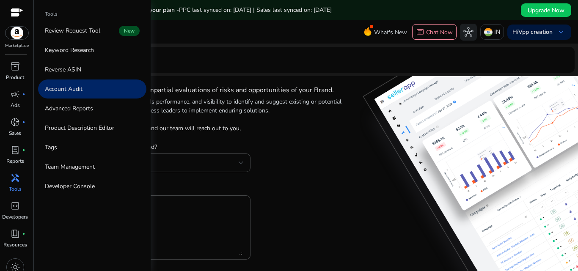
scroll to position [8, 0]
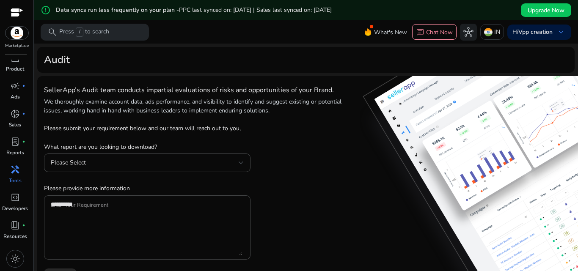
click at [13, 16] on div at bounding box center [17, 13] width 13 height 10
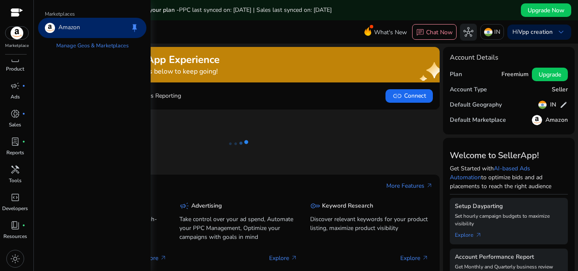
click at [14, 37] on img at bounding box center [17, 33] width 23 height 13
click at [16, 38] on img at bounding box center [17, 33] width 23 height 13
click at [88, 48] on link "Manage Geos & Marketplaces" at bounding box center [93, 45] width 86 height 15
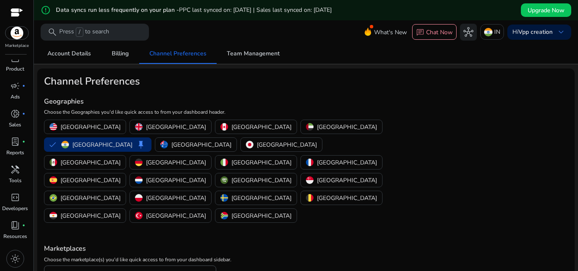
click at [329, 111] on p "Choose the Geographies you'd like quick access to from your dashboard header." at bounding box center [218, 112] width 349 height 8
drag, startPoint x: 28, startPoint y: 13, endPoint x: 21, endPoint y: 14, distance: 7.2
click at [27, 13] on div "Marketplace" at bounding box center [16, 24] width 33 height 49
click at [17, 14] on div at bounding box center [17, 13] width 13 height 10
